Goal: Task Accomplishment & Management: Manage account settings

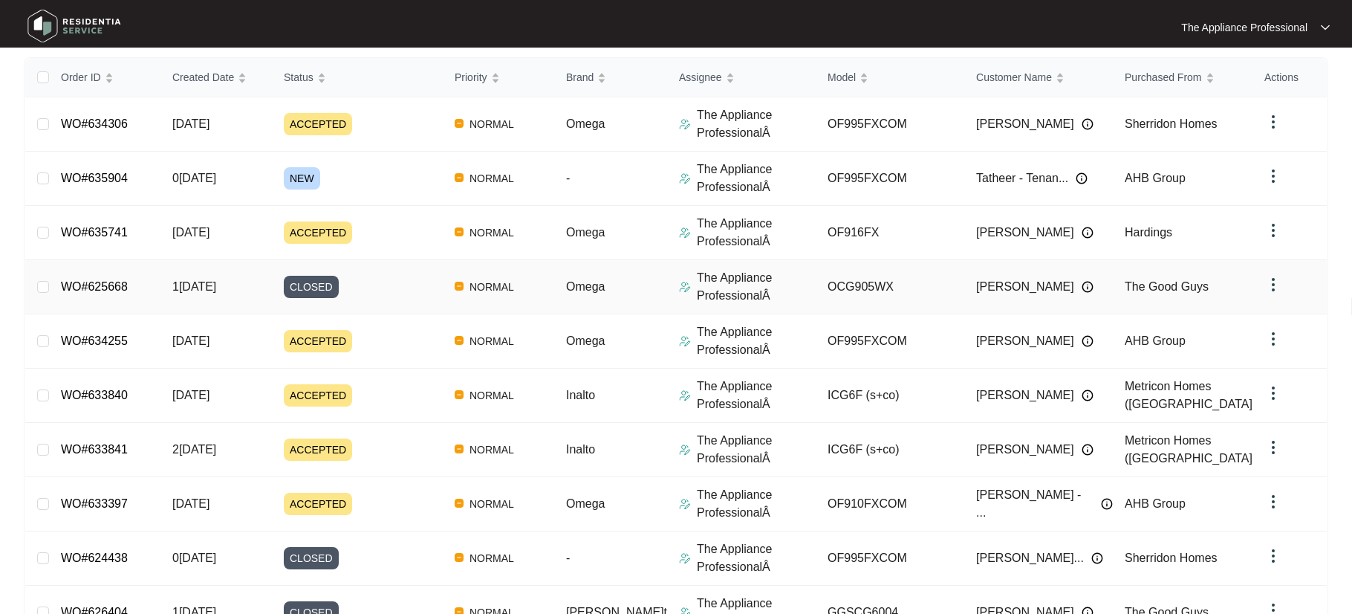
scroll to position [284, 0]
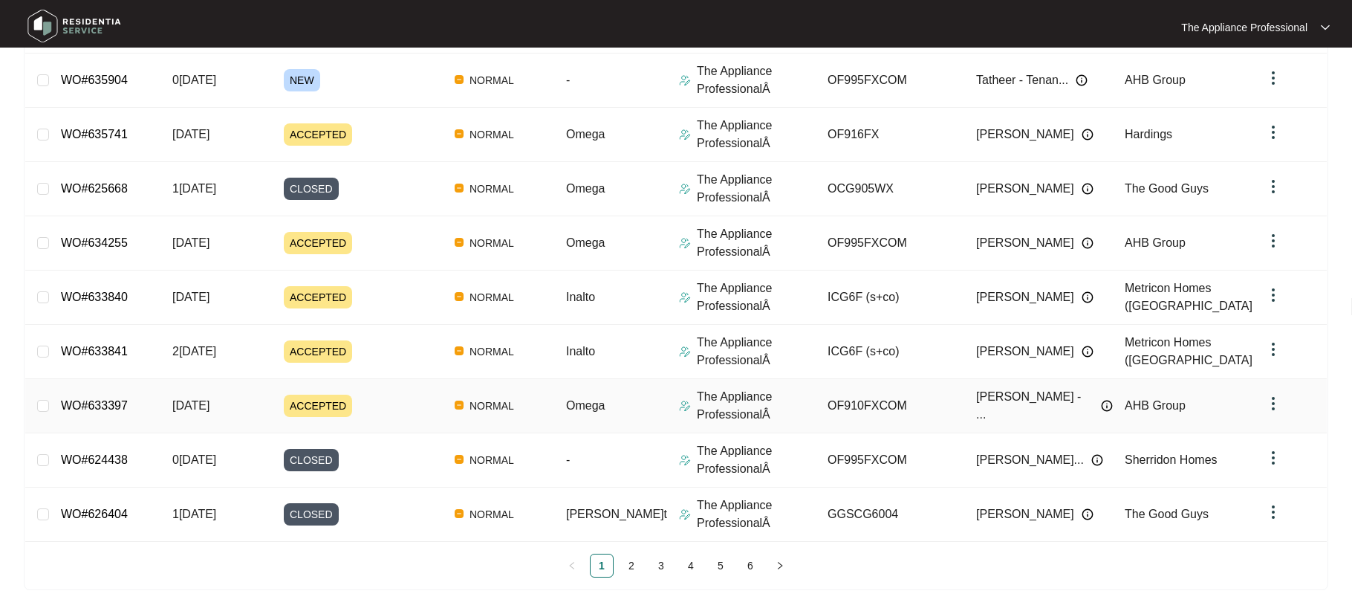
click at [209, 406] on span "[DATE]" at bounding box center [190, 405] width 37 height 13
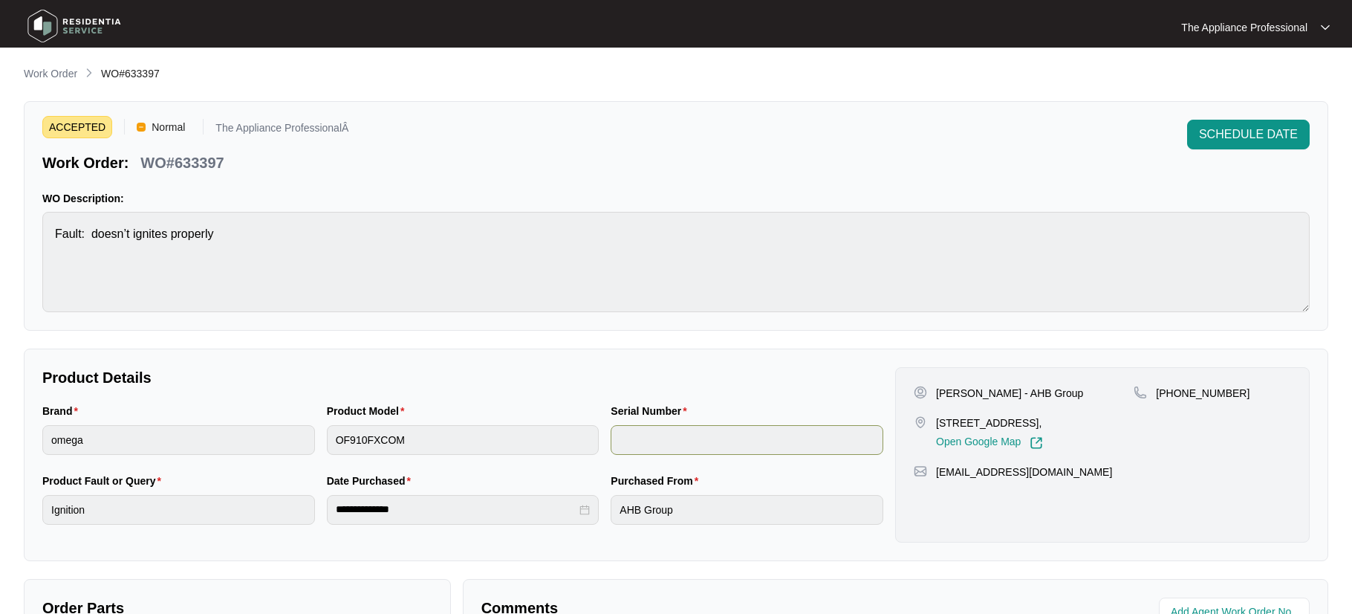
scroll to position [371, 0]
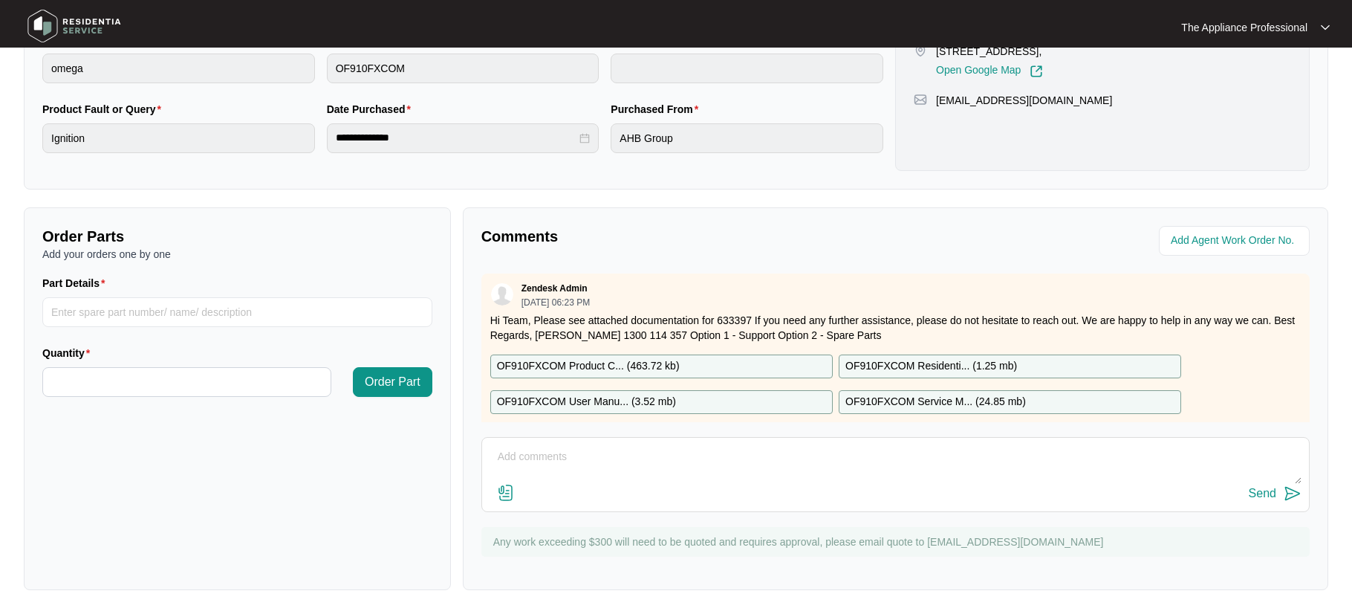
click at [510, 460] on textarea at bounding box center [896, 464] width 812 height 39
type textarea "Customer has advised that cooktop is working fine and please close this job."
click at [1261, 495] on div "Send" at bounding box center [1262, 493] width 27 height 13
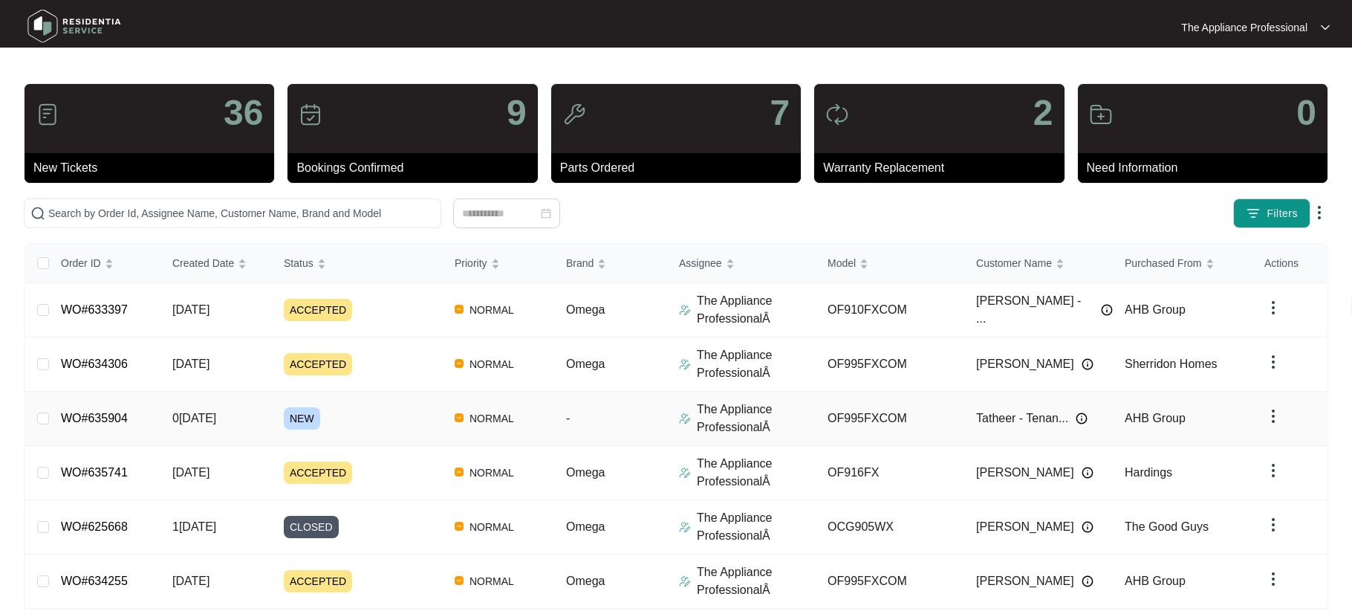
click at [199, 424] on span "0[DATE]" at bounding box center [194, 418] width 44 height 13
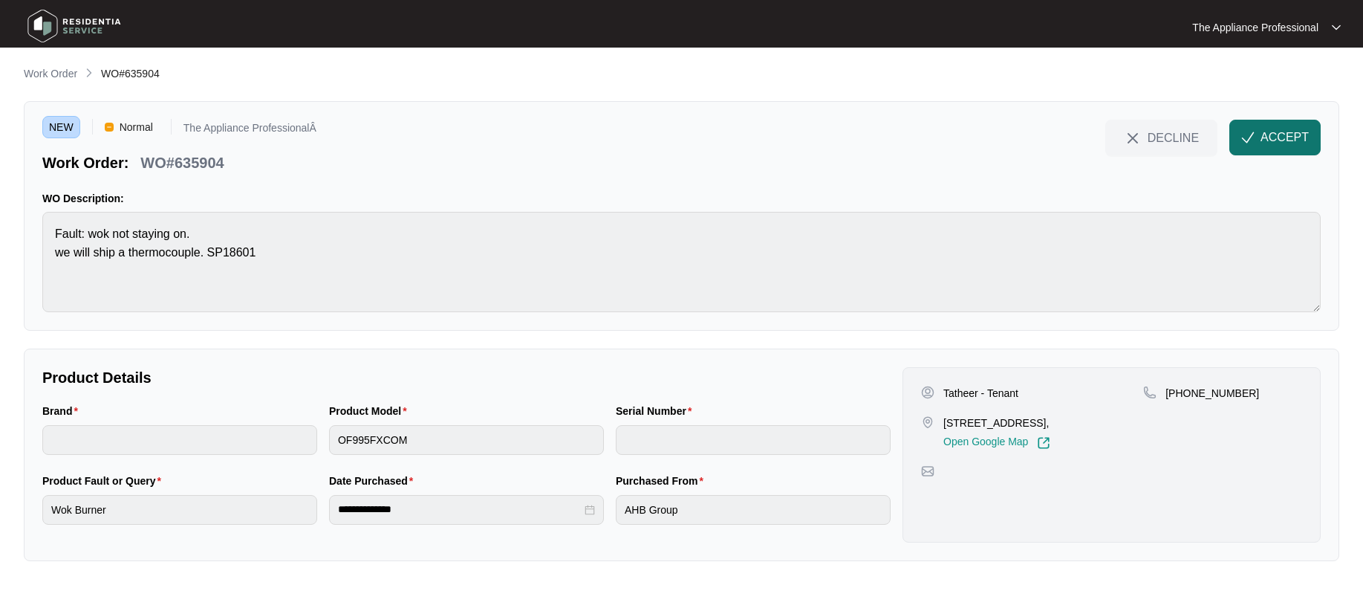
click at [1273, 140] on span "ACCEPT" at bounding box center [1285, 138] width 48 height 18
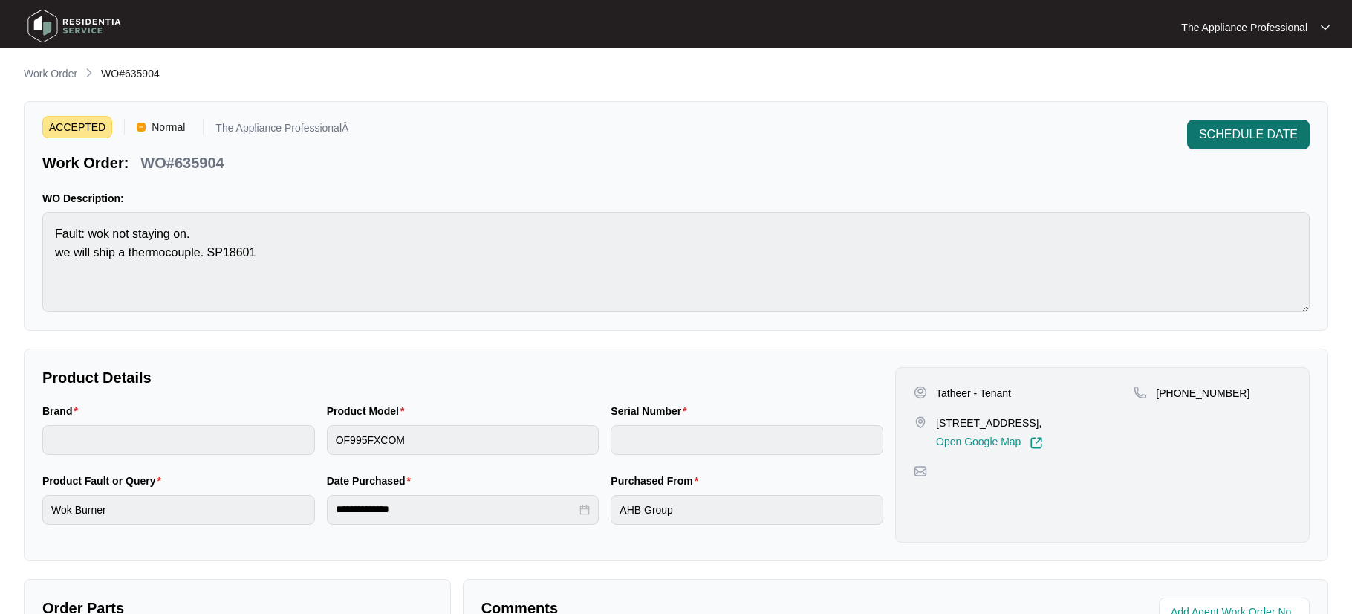
click at [1211, 134] on span "SCHEDULE DATE" at bounding box center [1248, 135] width 99 height 18
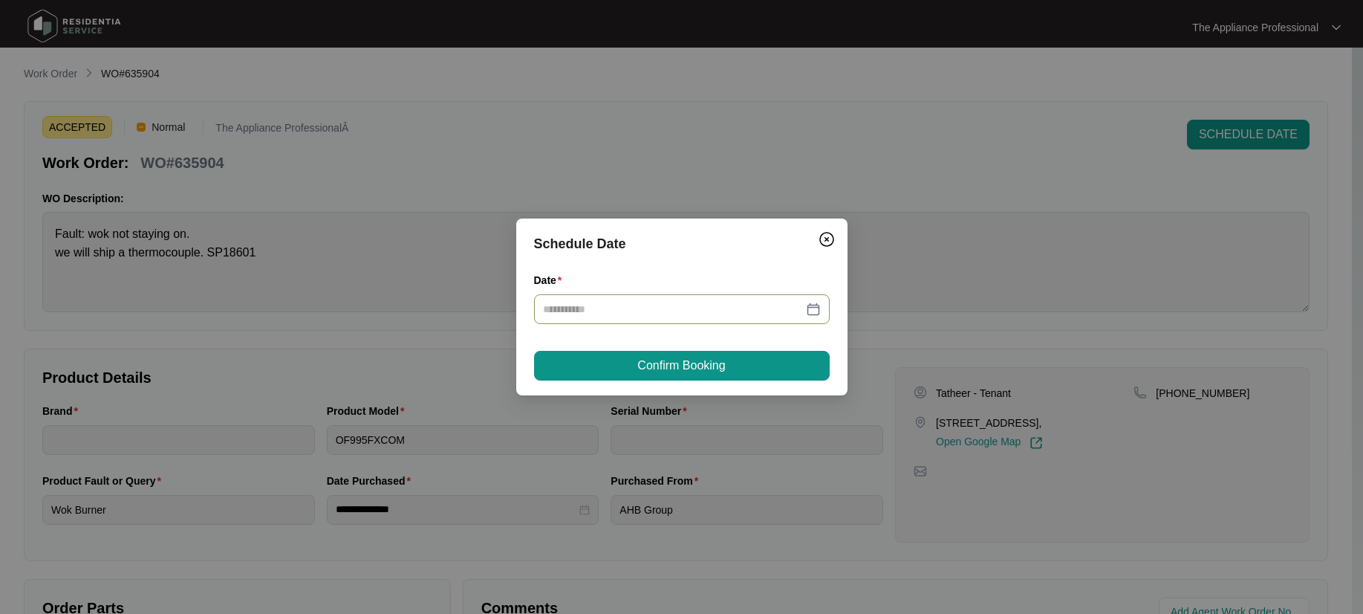
click at [811, 310] on div at bounding box center [682, 309] width 278 height 16
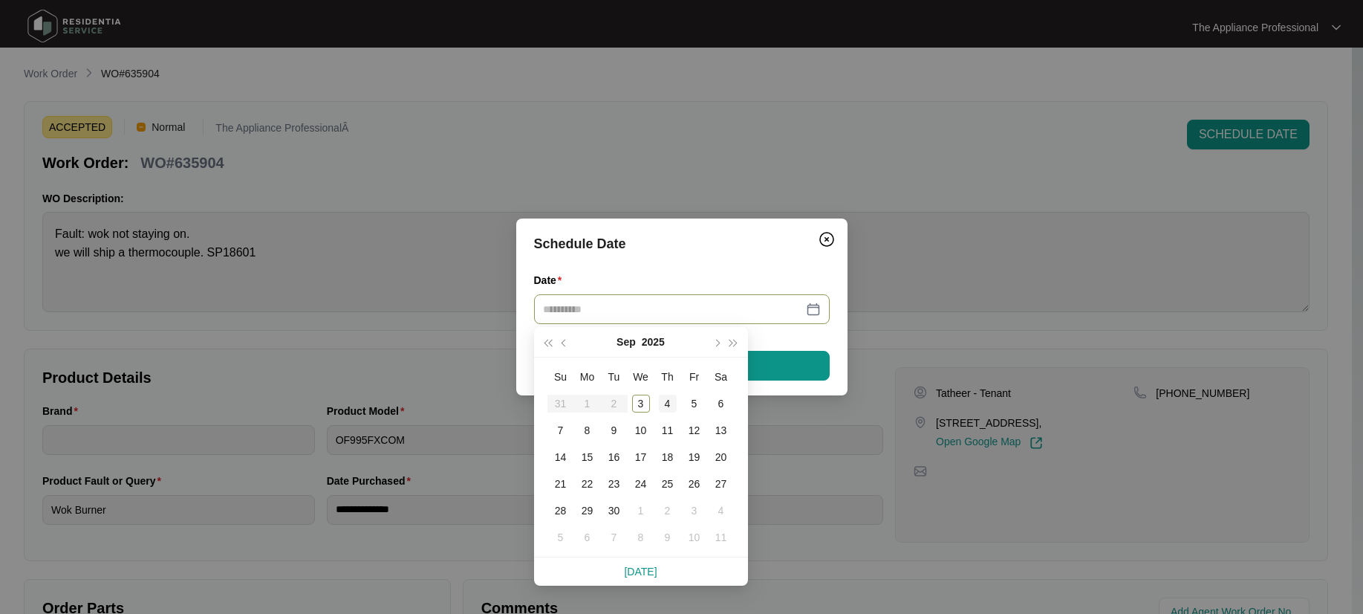
type input "**********"
click at [666, 401] on div "4" at bounding box center [668, 403] width 18 height 18
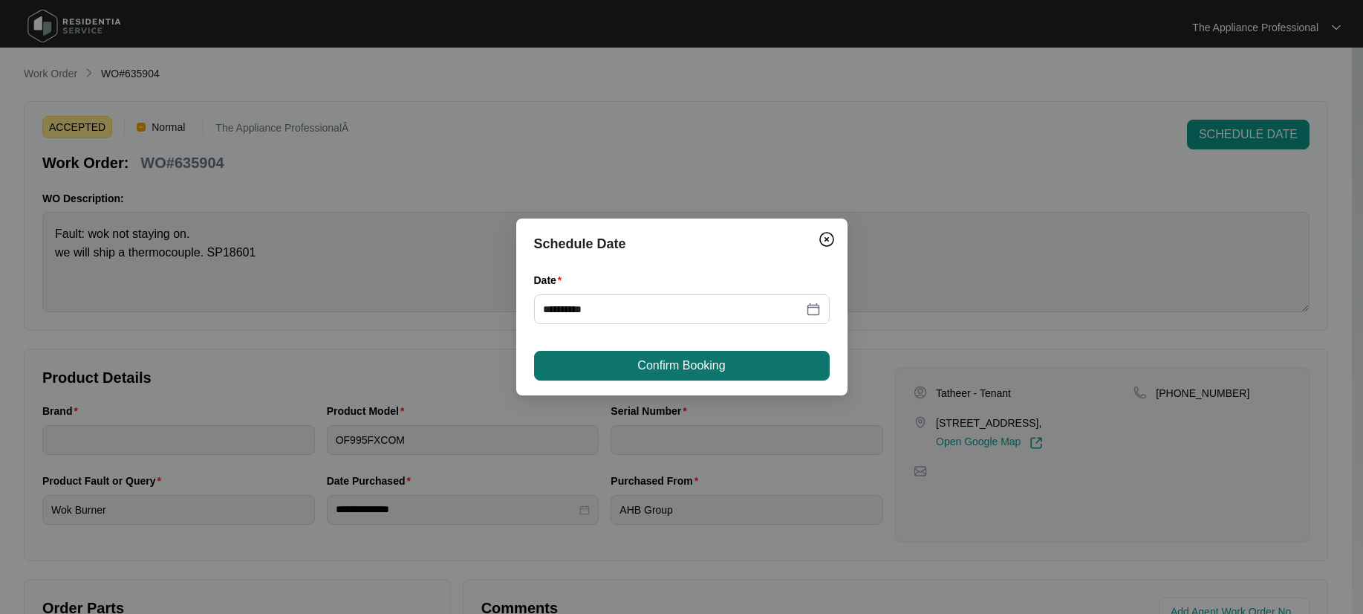
click at [669, 363] on span "Confirm Booking" at bounding box center [681, 366] width 88 height 18
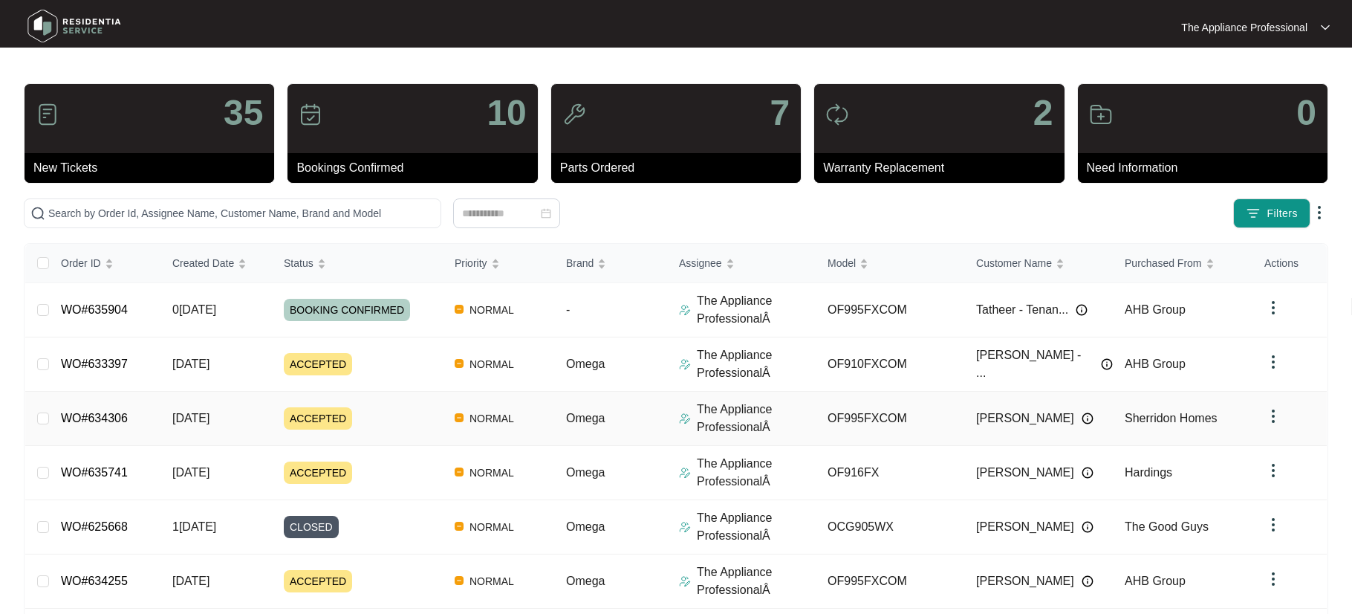
click at [176, 414] on span "[DATE]" at bounding box center [190, 418] width 37 height 13
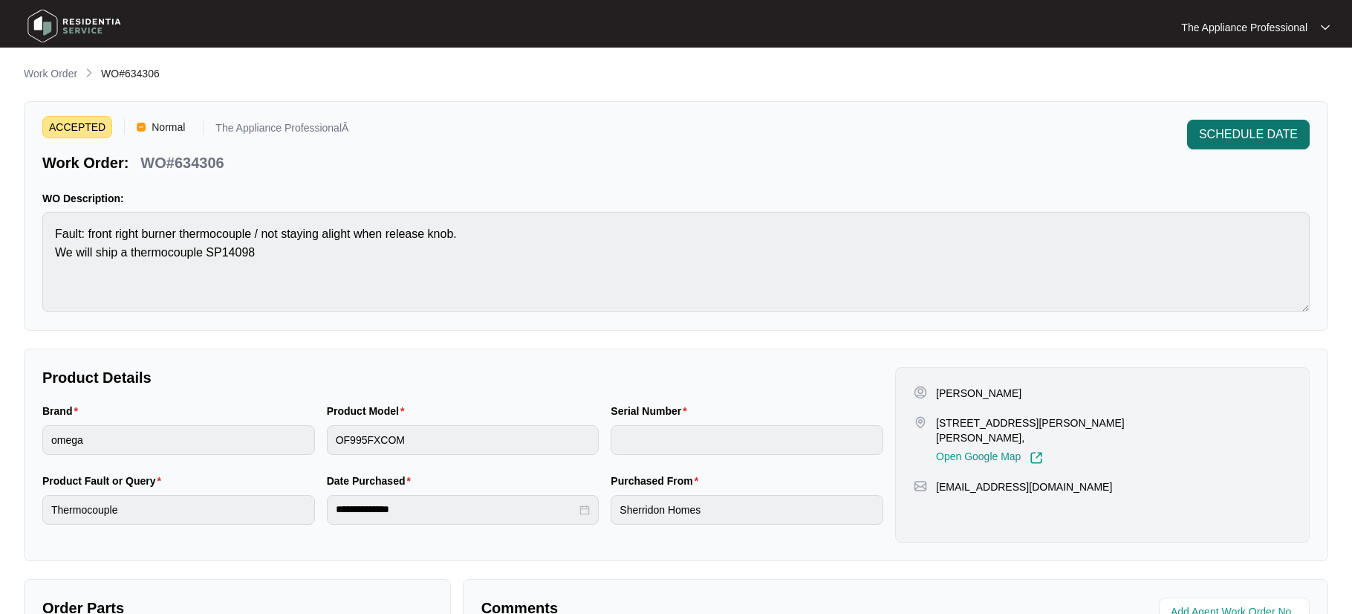
click at [1252, 129] on span "SCHEDULE DATE" at bounding box center [1248, 135] width 99 height 18
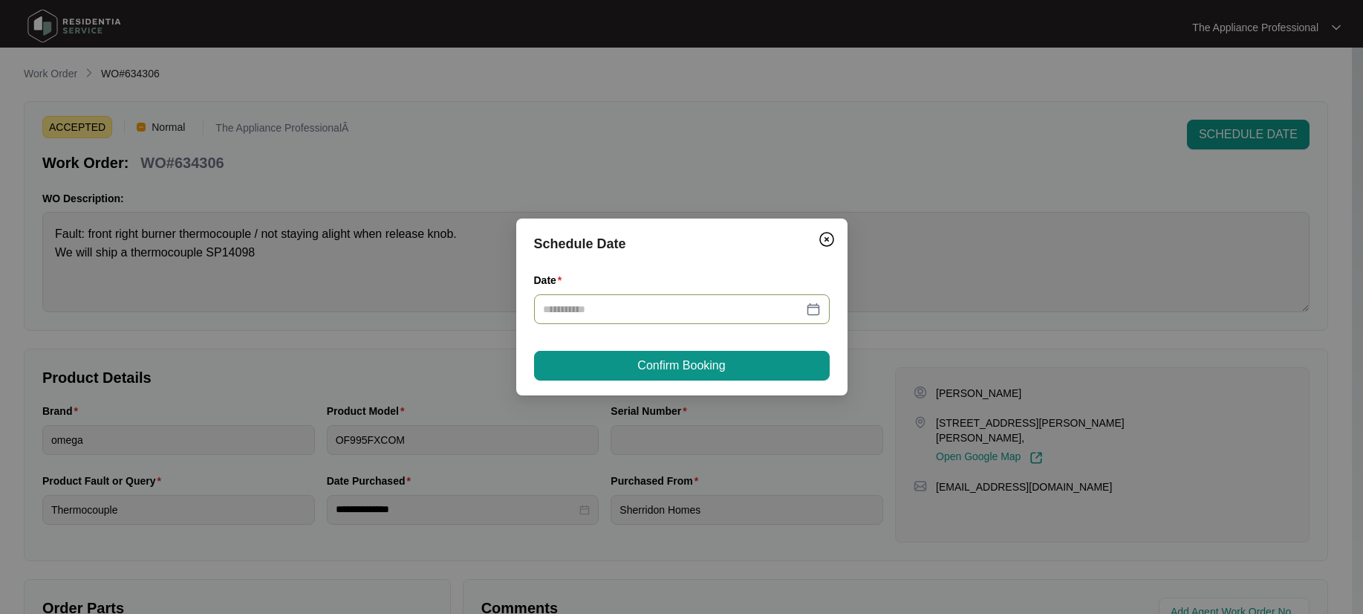
click at [819, 309] on div at bounding box center [682, 309] width 278 height 16
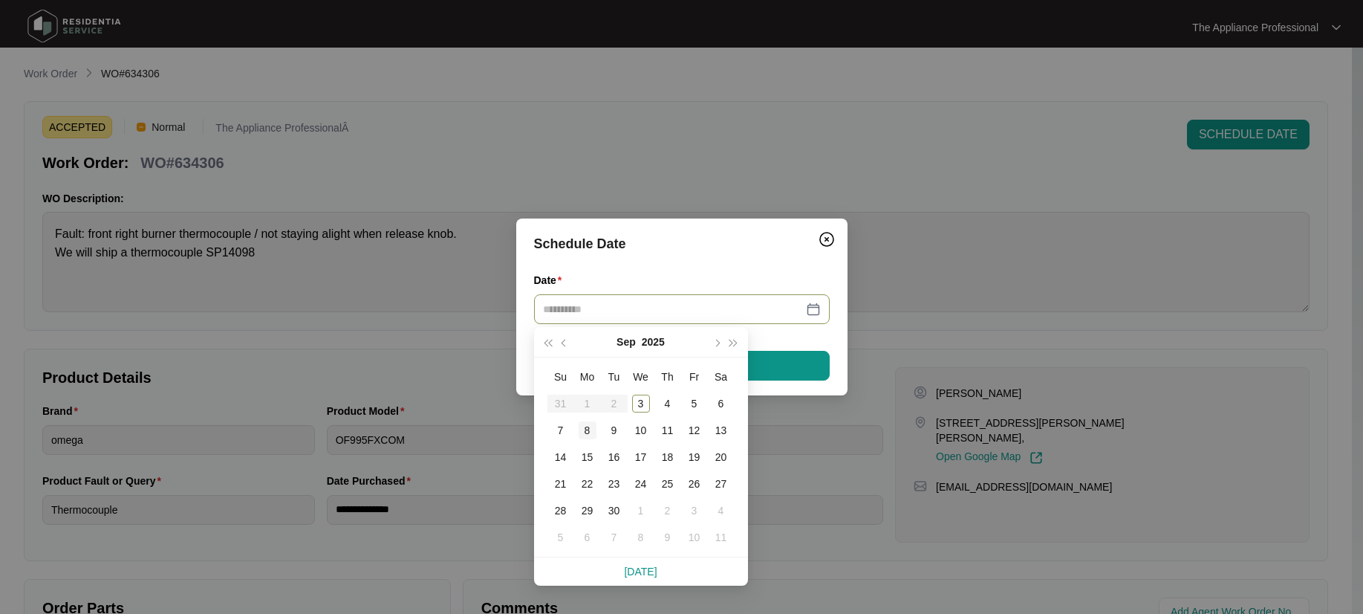
type input "**********"
click at [587, 435] on div "8" at bounding box center [588, 430] width 18 height 18
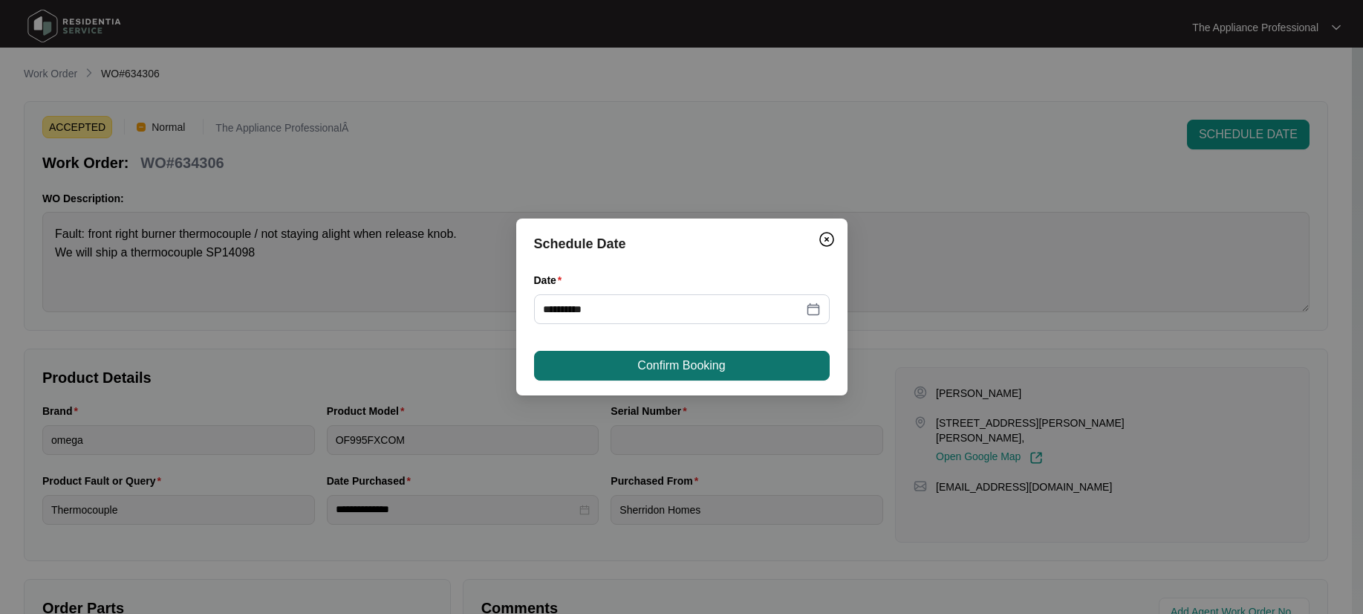
click at [651, 379] on button "Confirm Booking" at bounding box center [682, 366] width 296 height 30
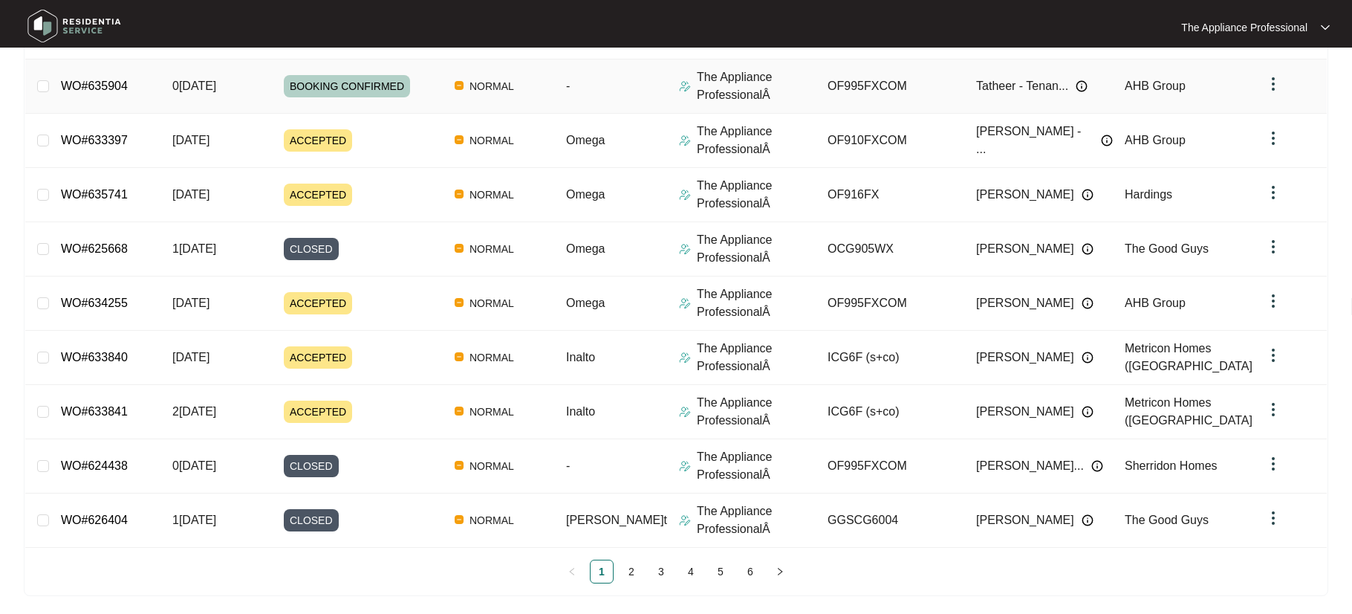
scroll to position [284, 0]
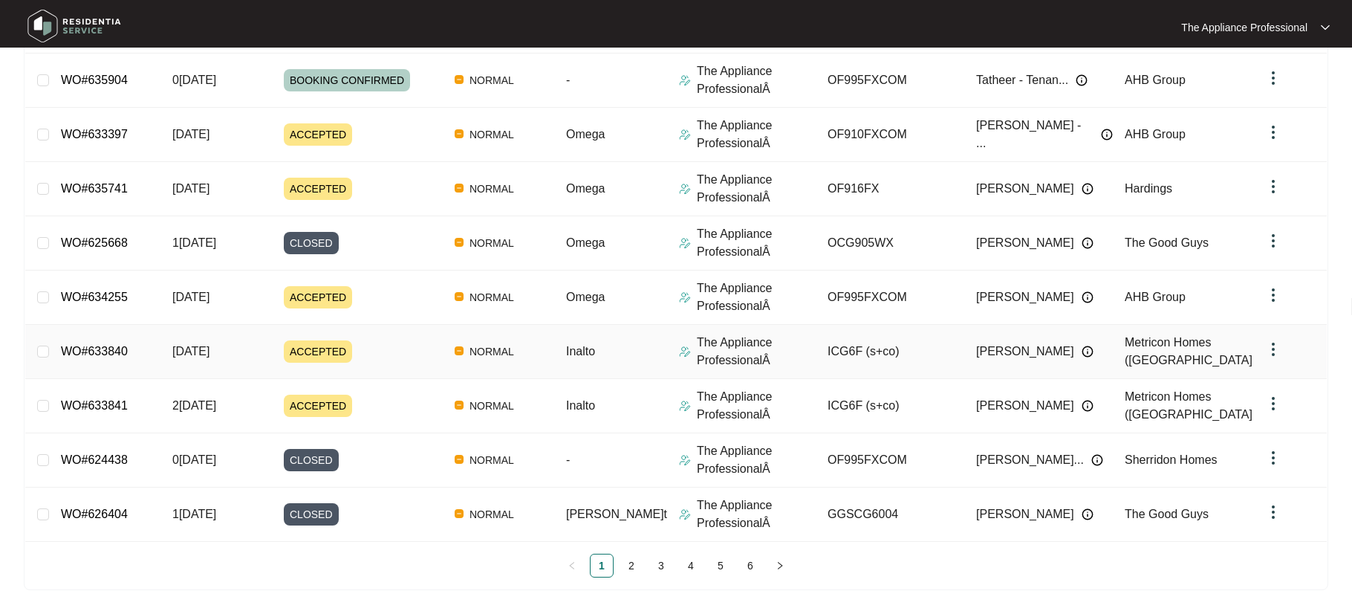
click at [158, 354] on td "WO#633840" at bounding box center [104, 352] width 111 height 54
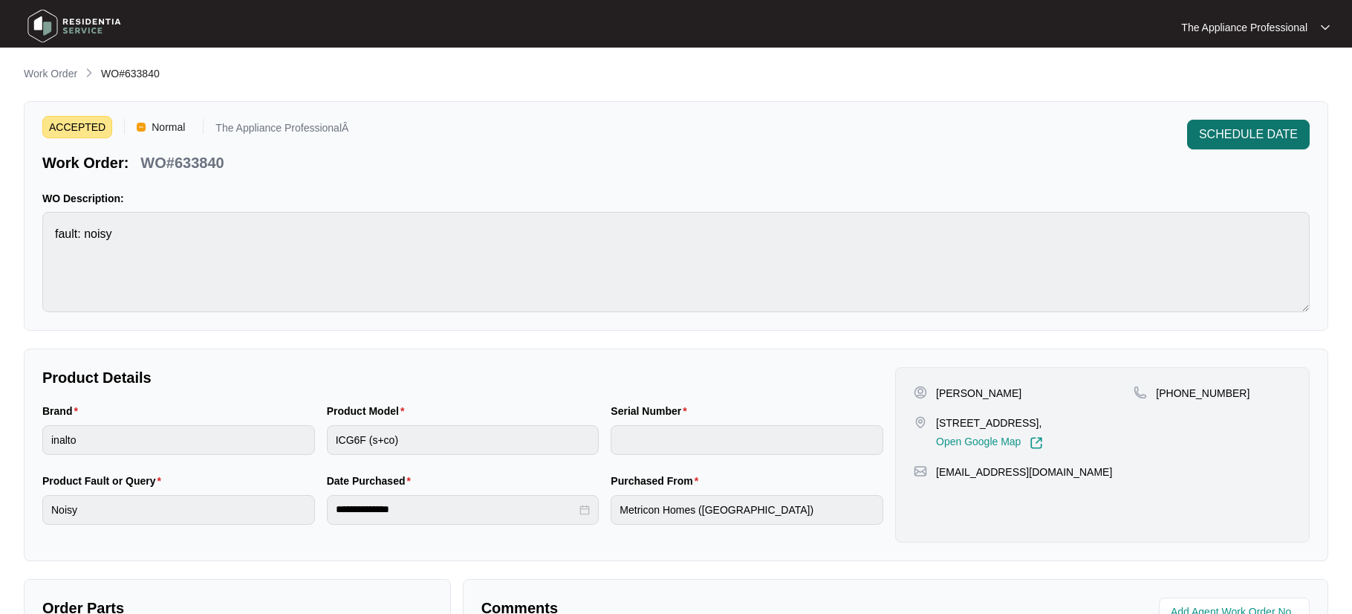
click at [1212, 133] on span "SCHEDULE DATE" at bounding box center [1248, 135] width 99 height 18
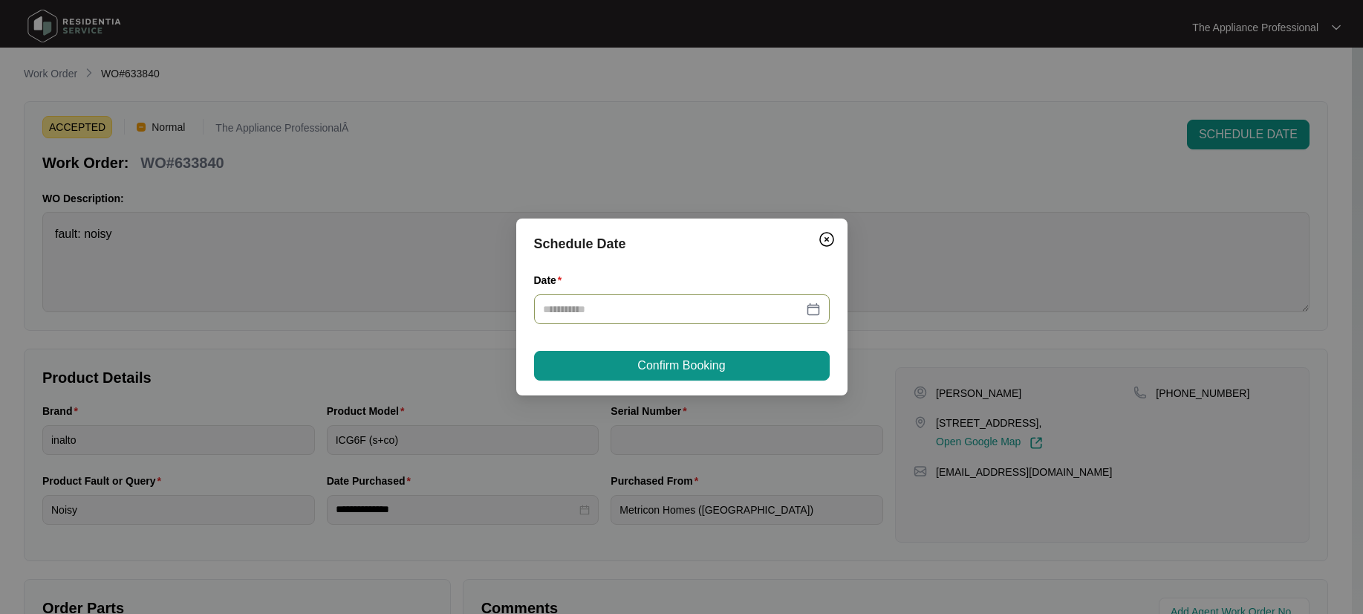
click at [812, 313] on div at bounding box center [682, 309] width 278 height 16
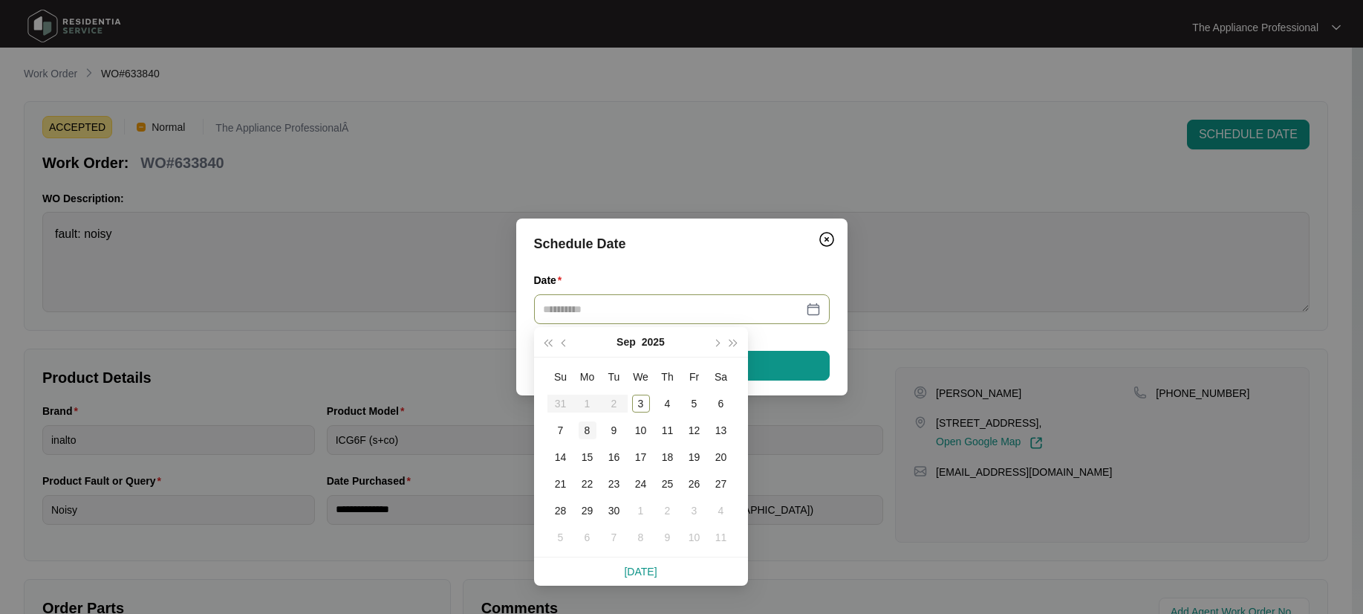
type input "**********"
click at [588, 429] on div "8" at bounding box center [588, 430] width 18 height 18
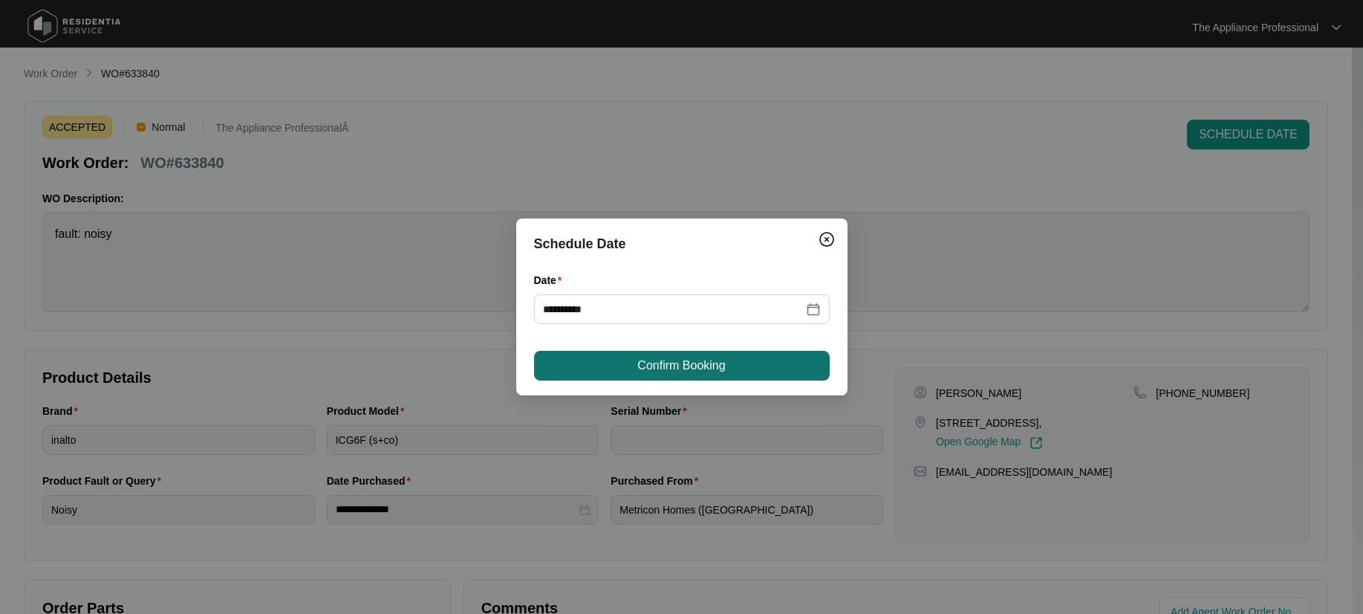
click at [646, 369] on span "Confirm Booking" at bounding box center [681, 366] width 88 height 18
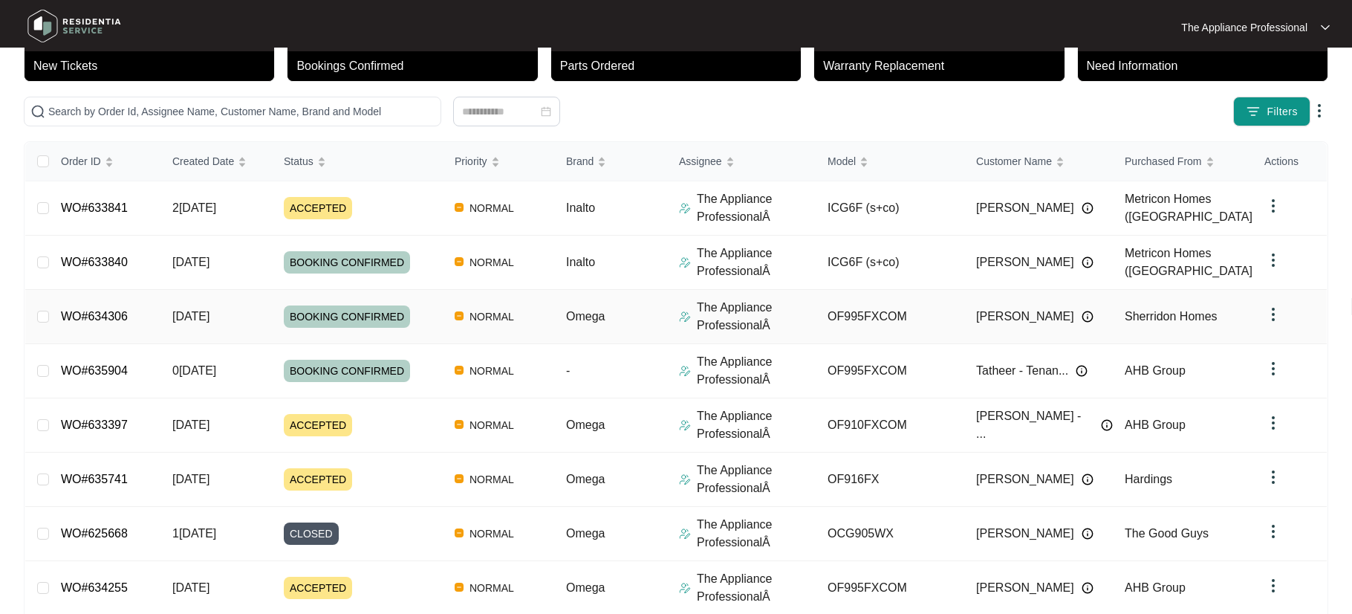
scroll to position [213, 0]
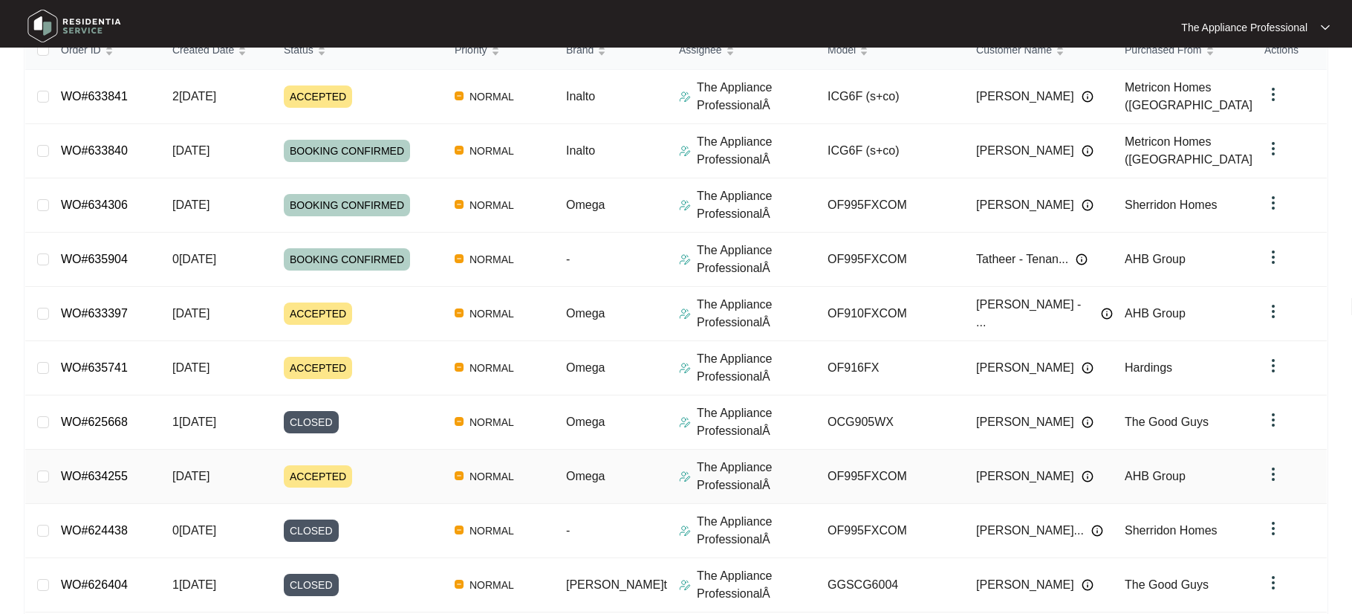
click at [199, 480] on span "[DATE]" at bounding box center [190, 475] width 37 height 13
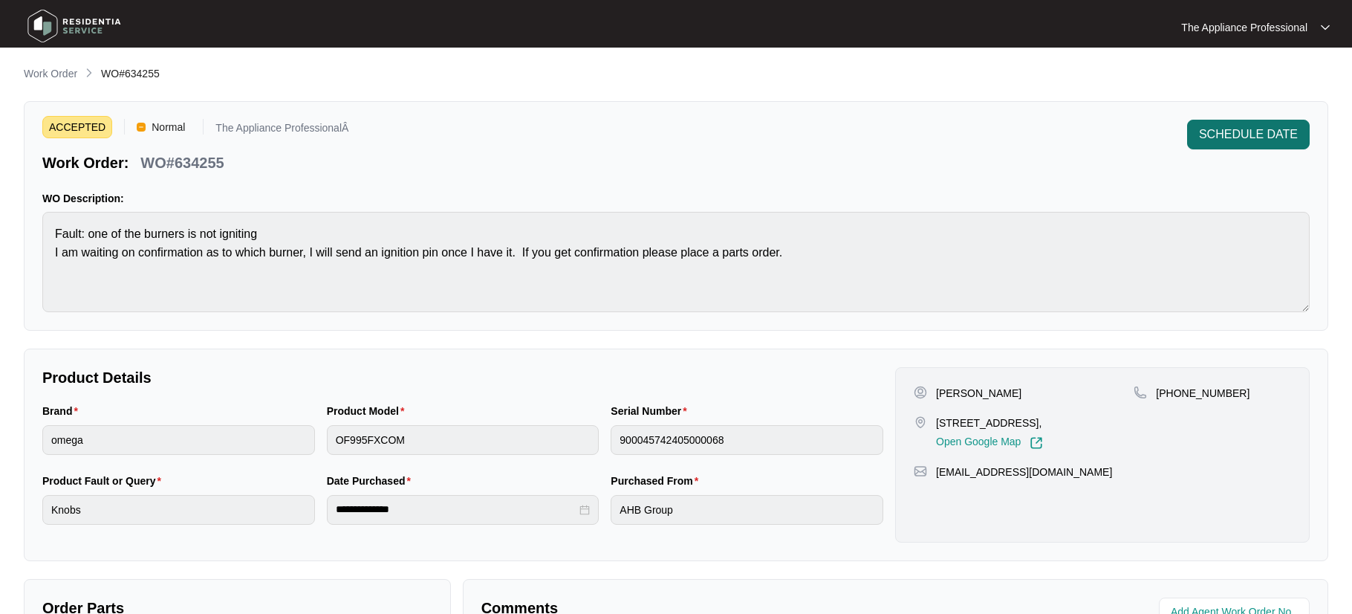
click at [1286, 138] on span "SCHEDULE DATE" at bounding box center [1248, 135] width 99 height 18
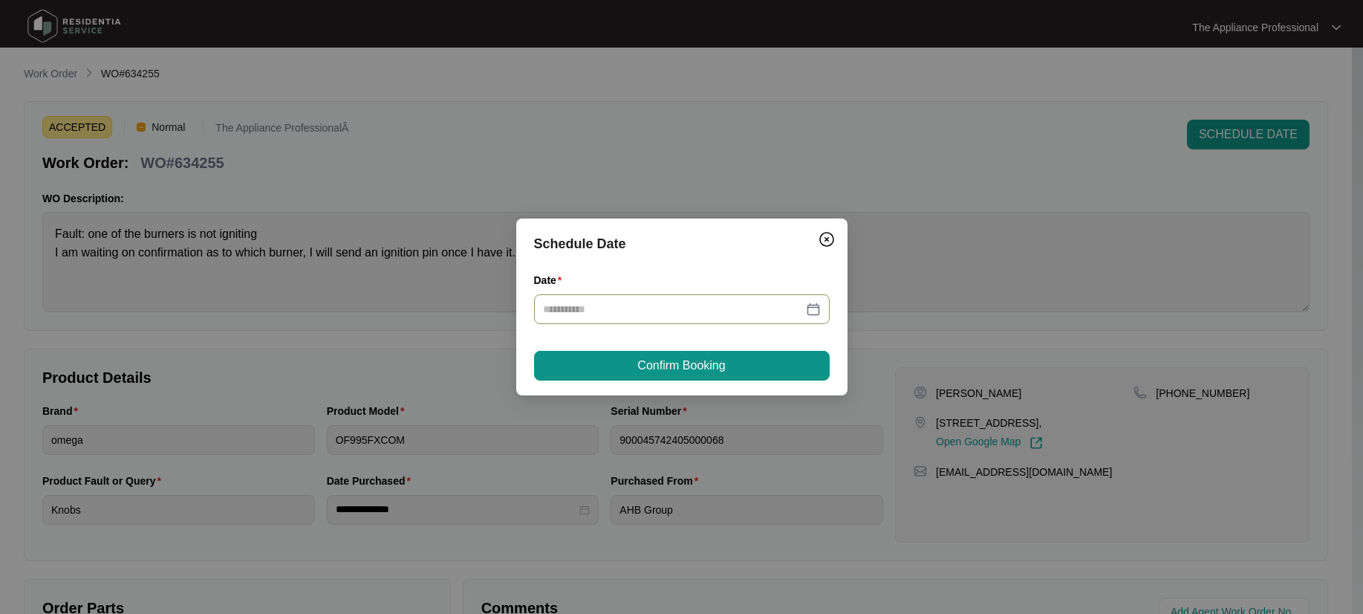
click at [816, 312] on div at bounding box center [682, 309] width 278 height 16
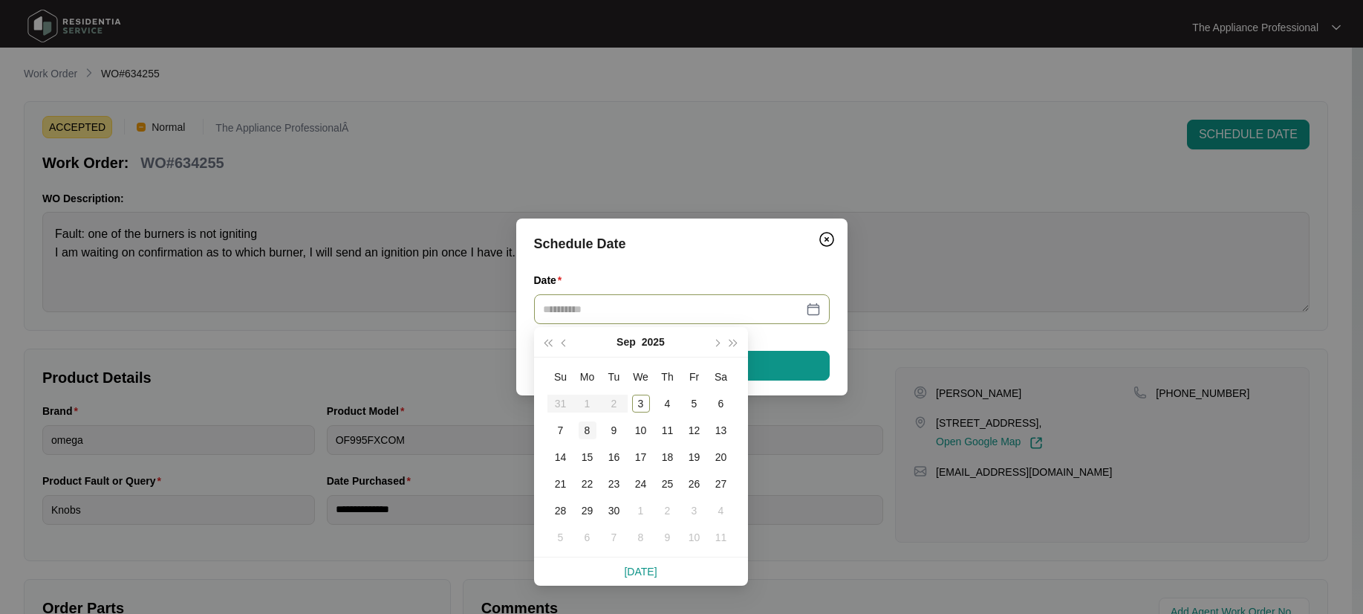
type input "**********"
click at [588, 426] on div "8" at bounding box center [588, 430] width 18 height 18
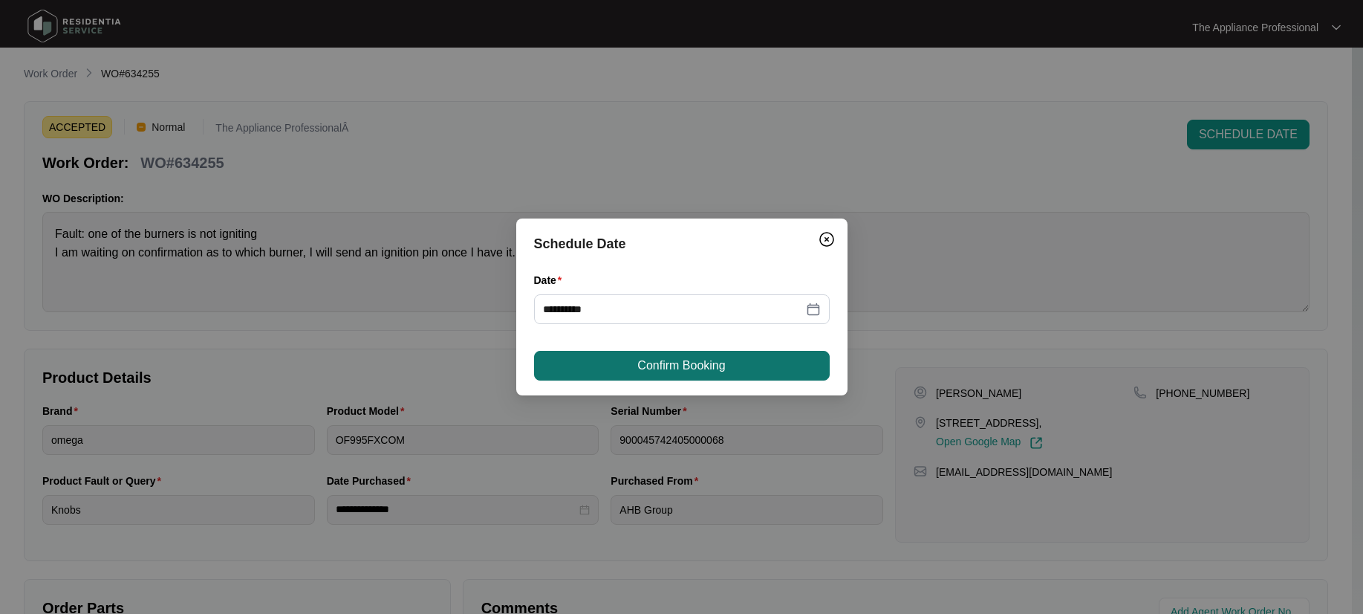
click at [639, 368] on span "Confirm Booking" at bounding box center [681, 366] width 88 height 18
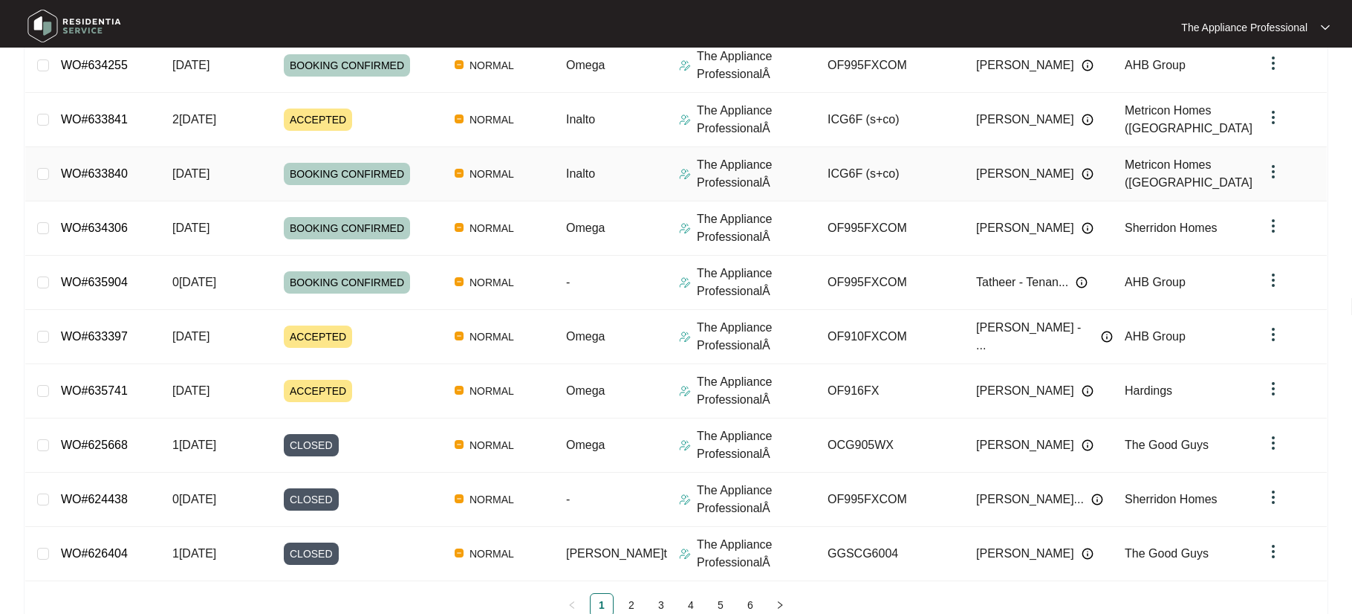
scroll to position [284, 0]
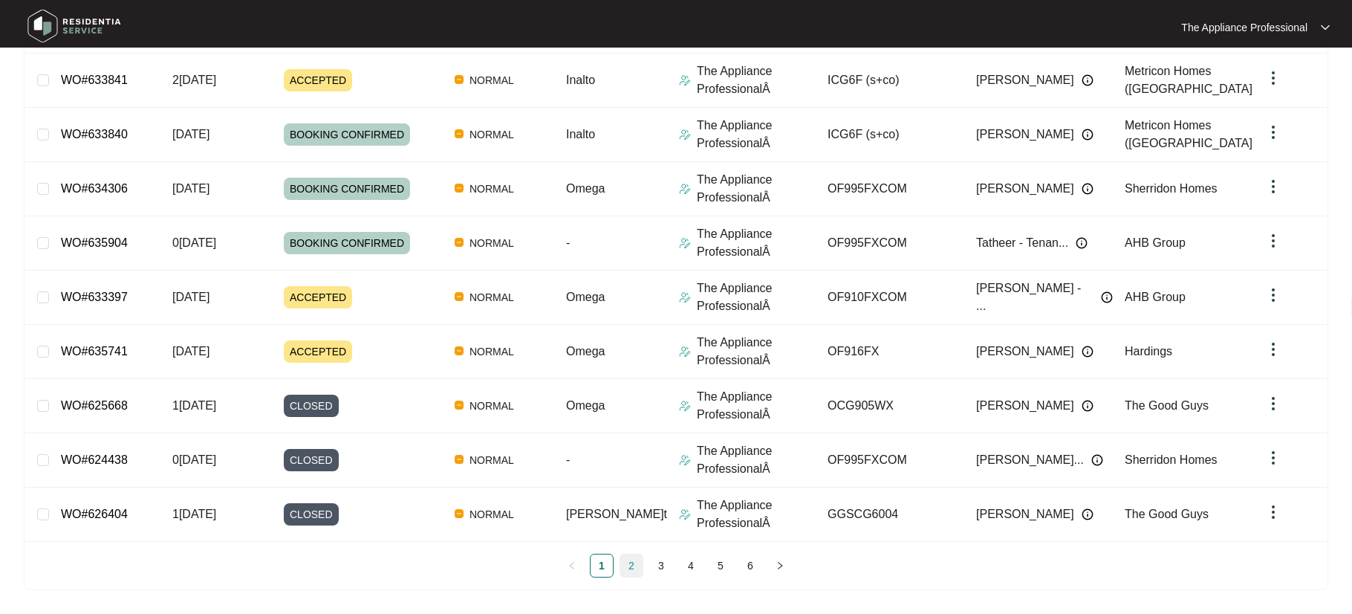
click at [627, 560] on link "2" at bounding box center [631, 565] width 22 height 22
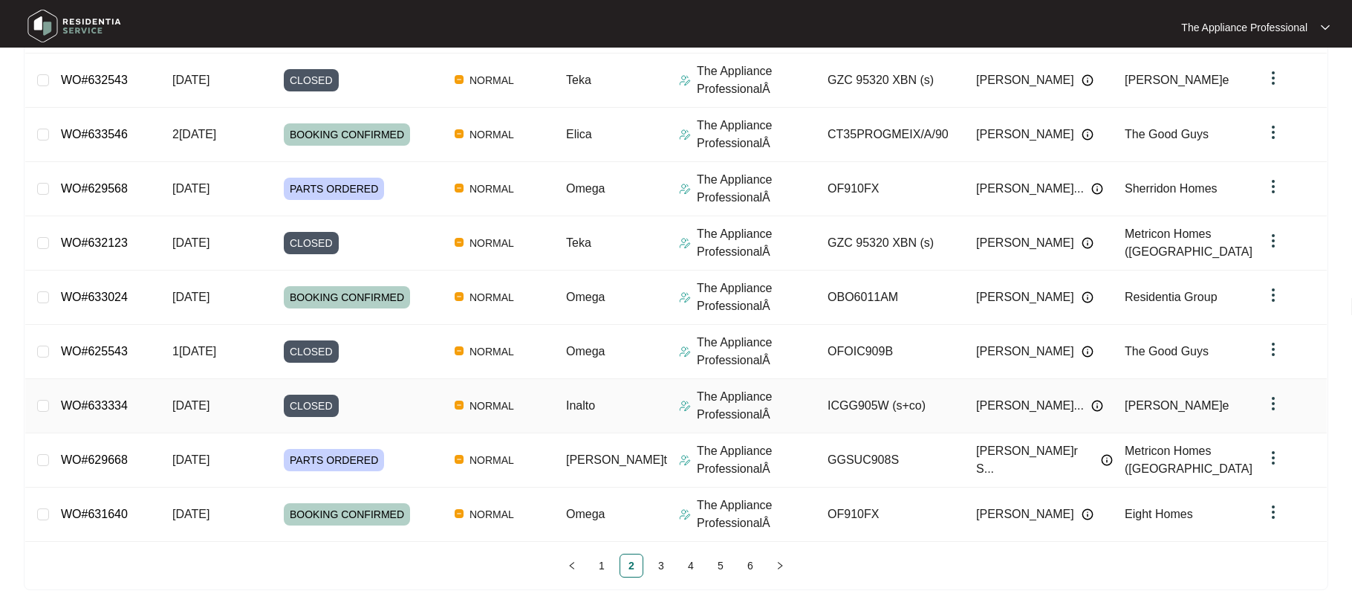
click at [209, 410] on span "[DATE]" at bounding box center [190, 405] width 37 height 13
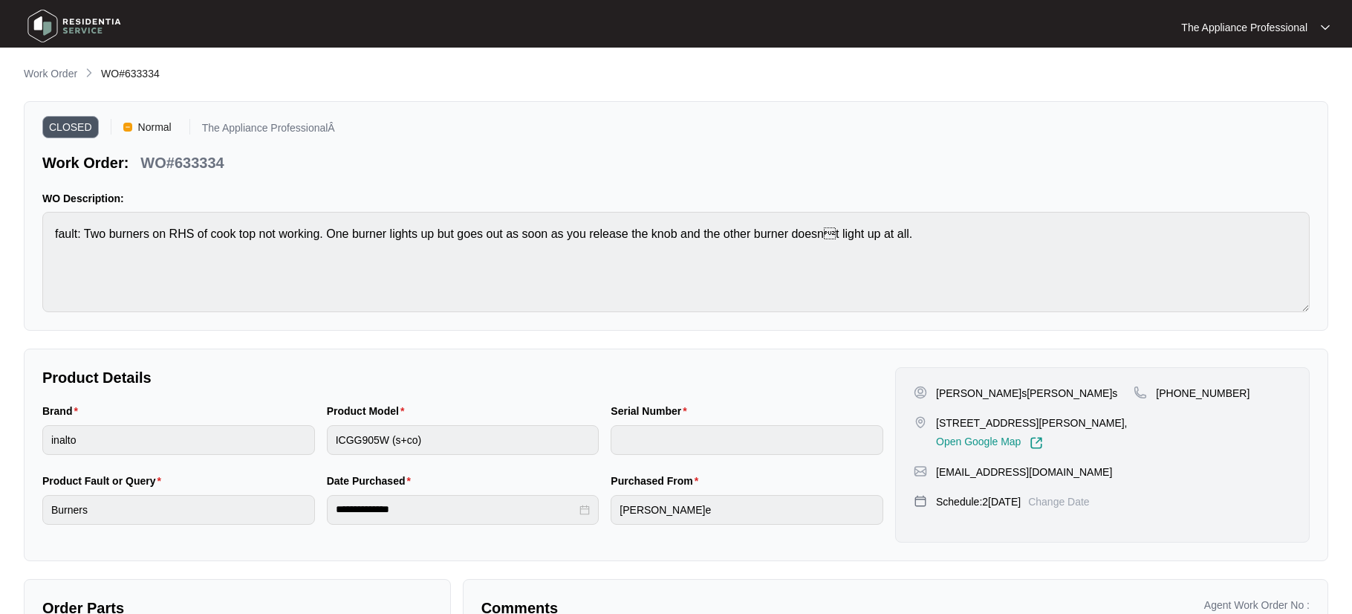
click at [1058, 504] on p "Change Date" at bounding box center [1059, 501] width 62 height 15
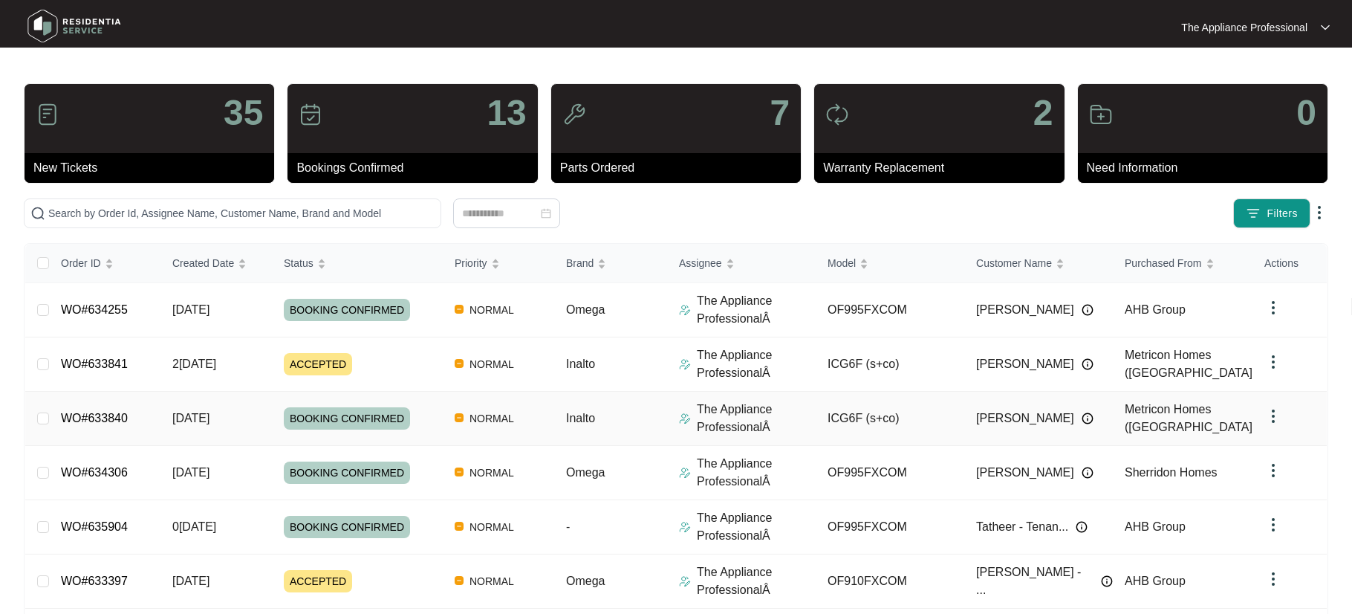
click at [209, 413] on span "[DATE]" at bounding box center [190, 418] width 37 height 13
click at [212, 366] on span "2[DATE]" at bounding box center [194, 363] width 44 height 13
click at [364, 363] on div "ACCEPTED" at bounding box center [363, 364] width 159 height 22
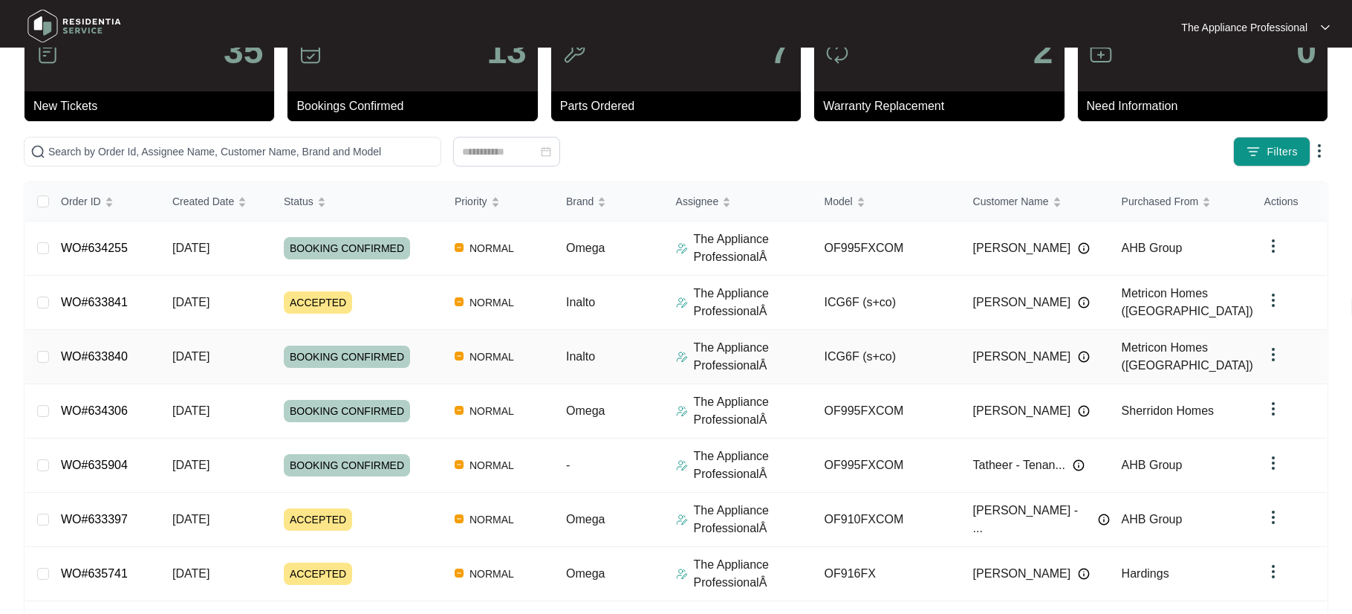
scroll to position [178, 0]
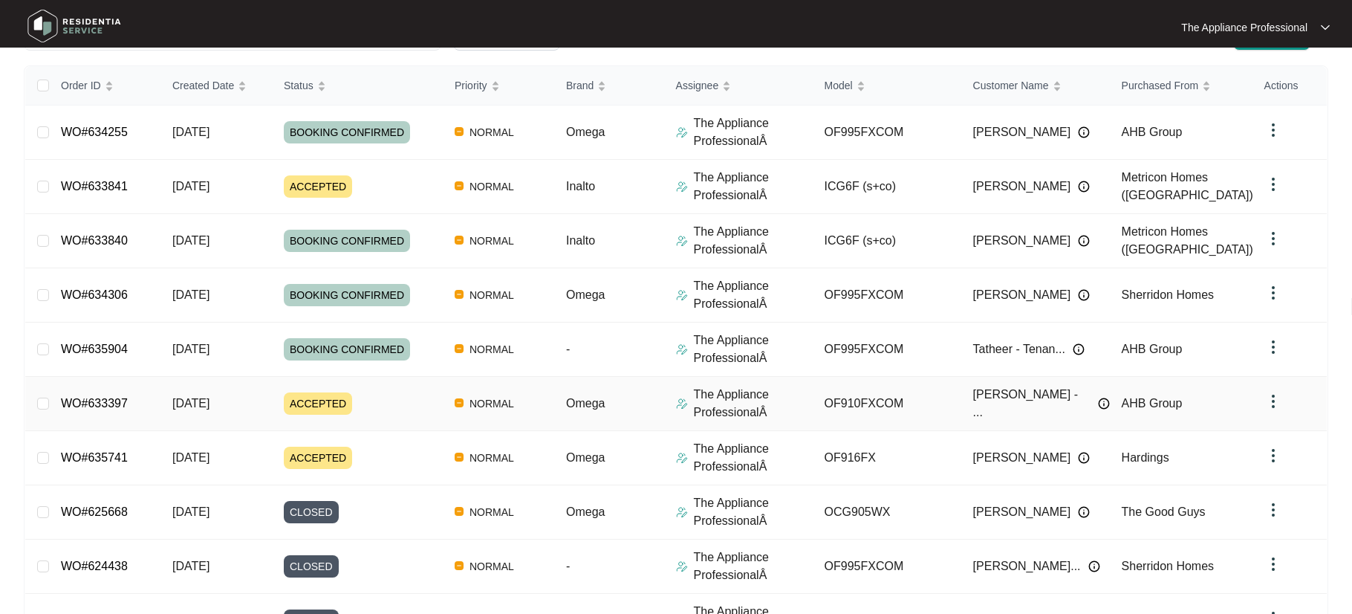
click at [443, 398] on div "ACCEPTED" at bounding box center [363, 403] width 159 height 22
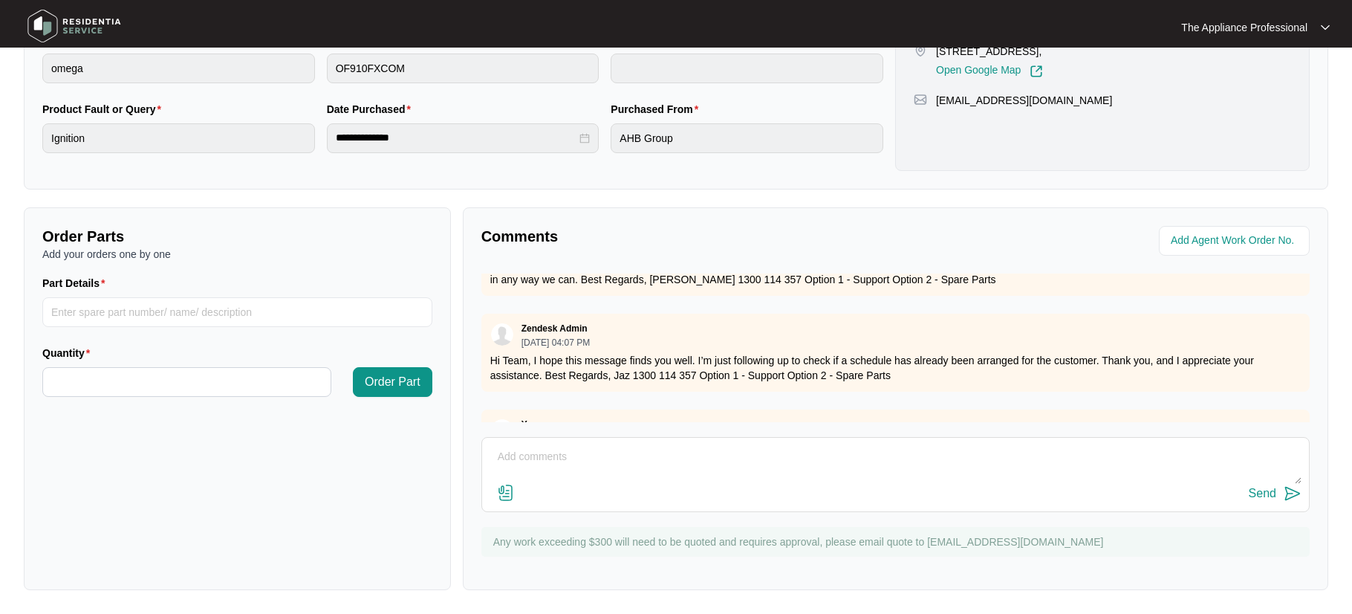
scroll to position [296, 0]
